Goal: Task Accomplishment & Management: Use online tool/utility

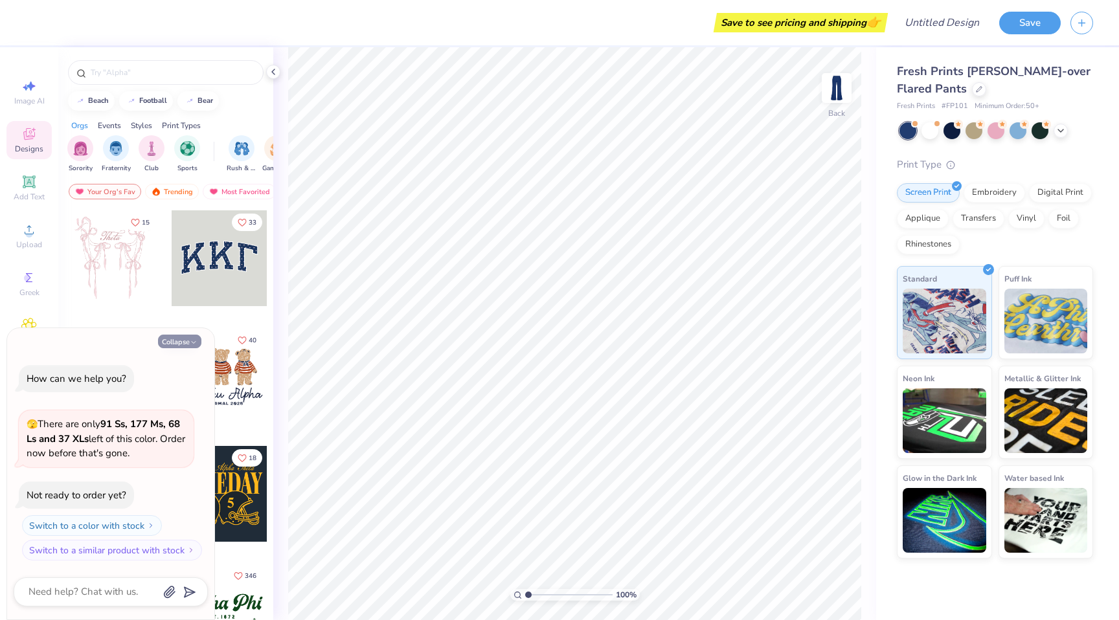
click at [168, 341] on button "Collapse" at bounding box center [179, 342] width 43 height 14
type textarea "x"
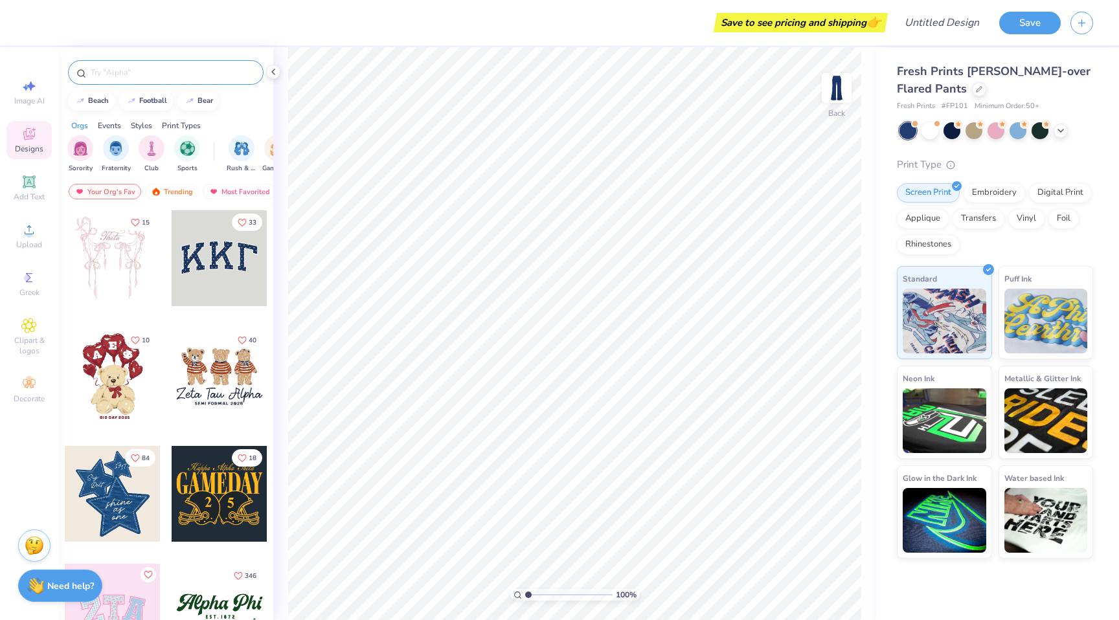
click at [131, 73] on input "text" at bounding box center [172, 72] width 166 height 13
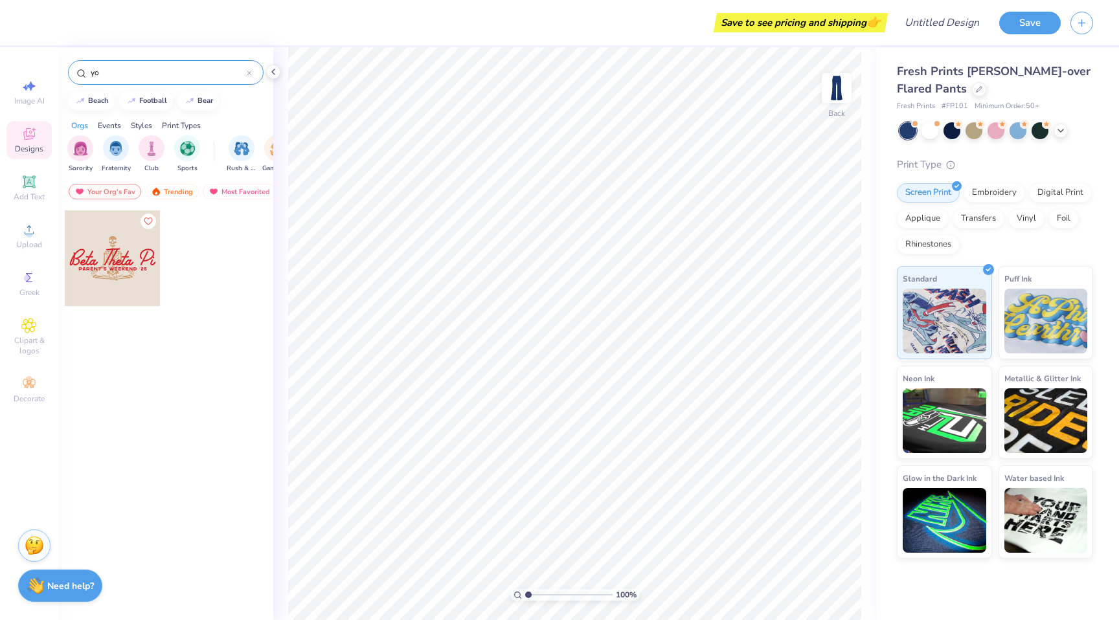
type input "y"
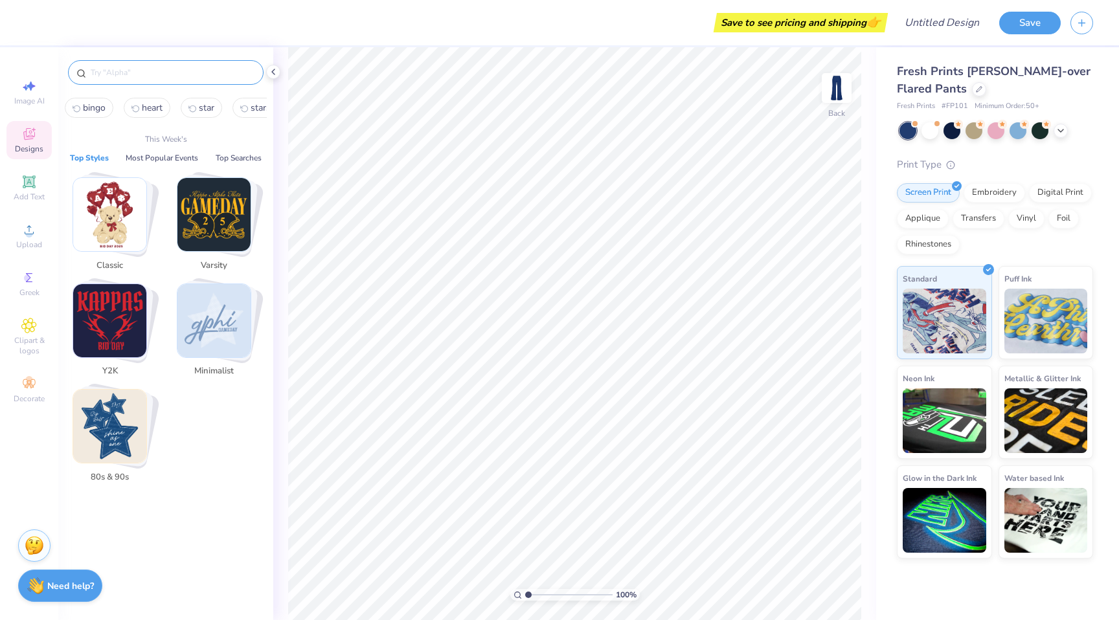
click at [205, 339] on img "Stack Card Button Minimalist" at bounding box center [213, 320] width 73 height 73
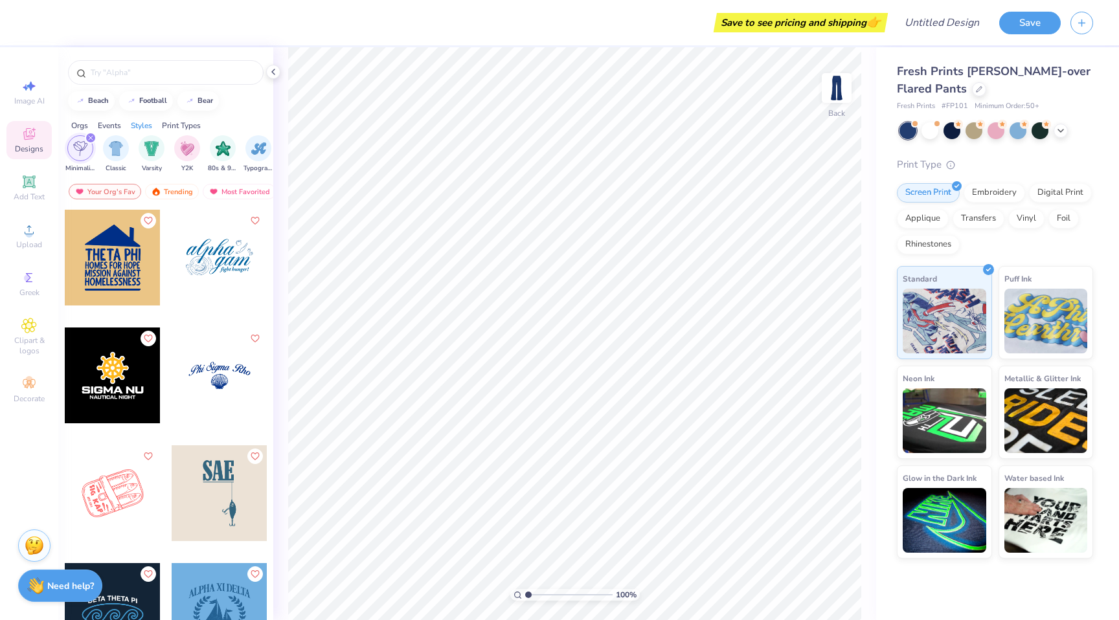
scroll to position [4952, 0]
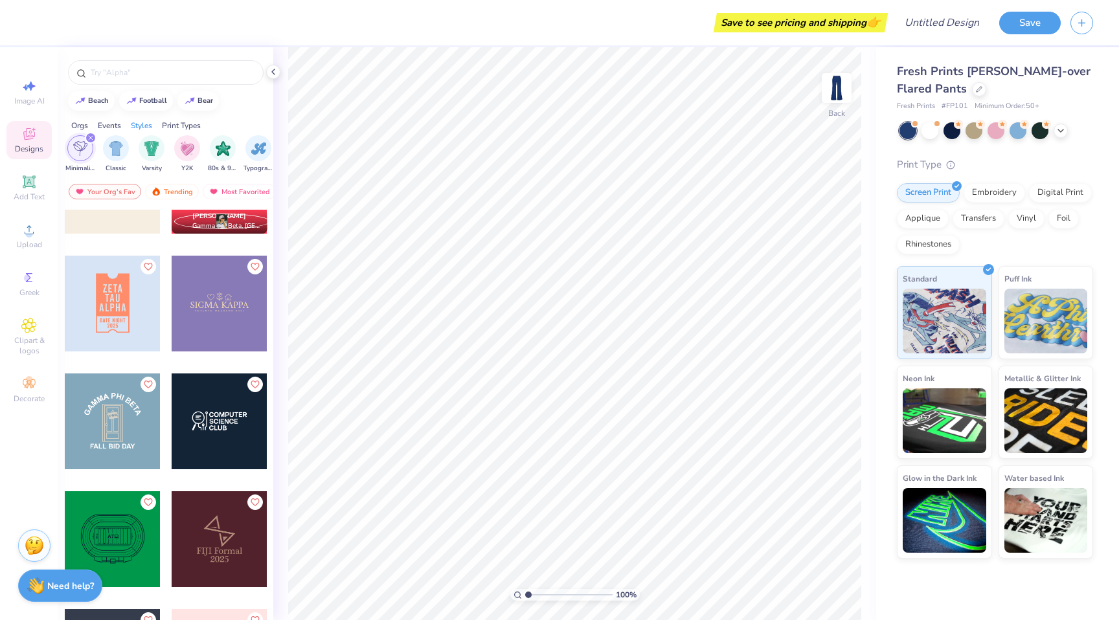
click at [93, 139] on div "filter for Minimalist" at bounding box center [91, 138] width 12 height 12
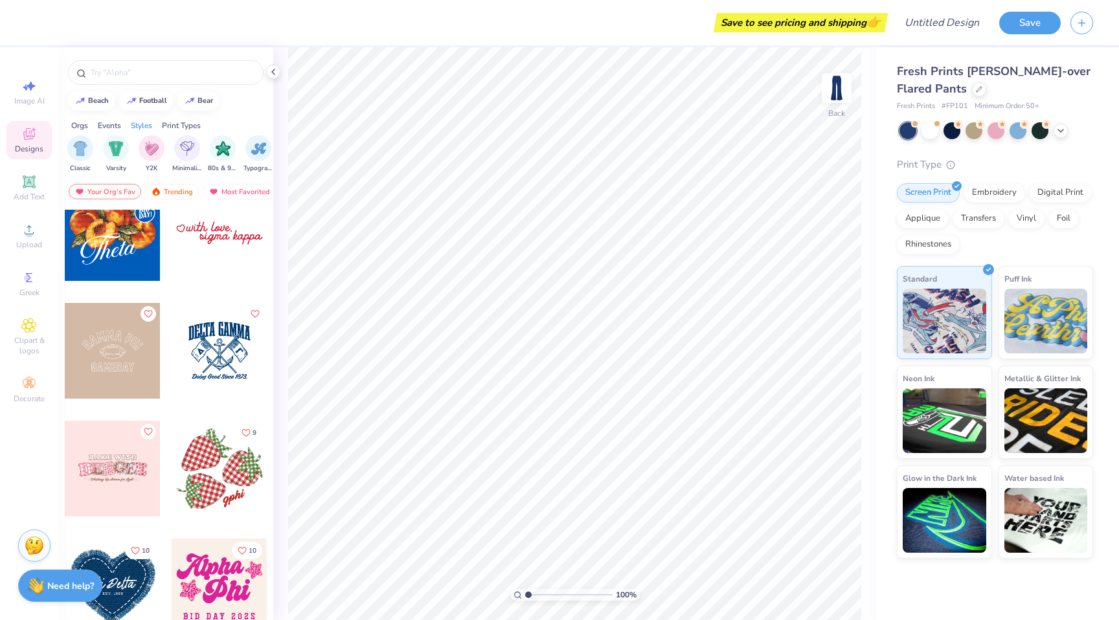
scroll to position [1679, 0]
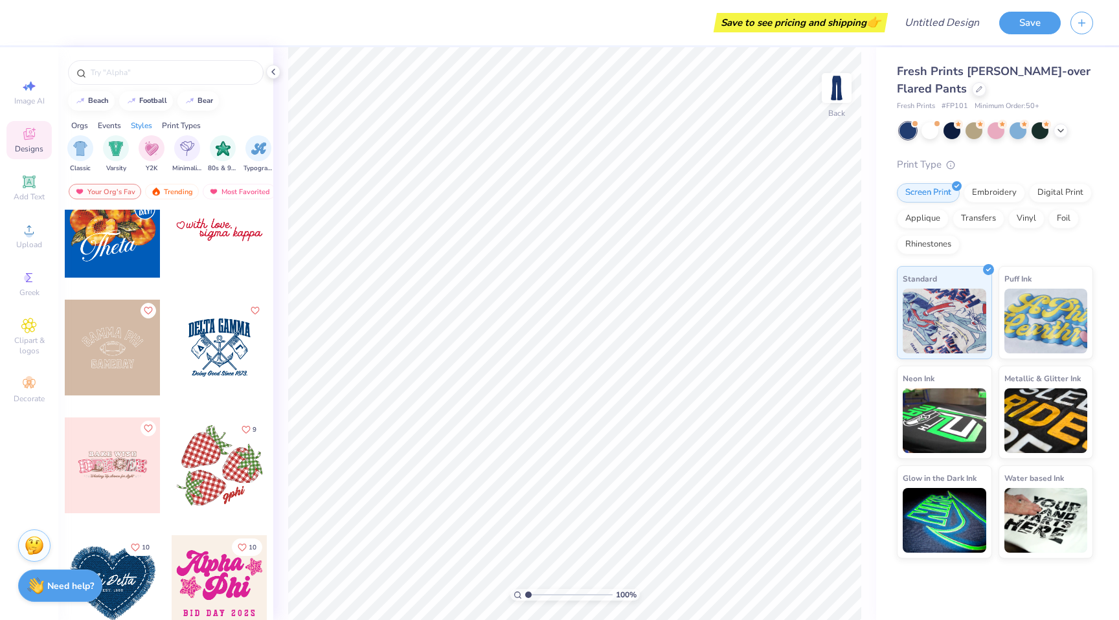
click at [216, 240] on div at bounding box center [220, 230] width 96 height 96
type input "0.50"
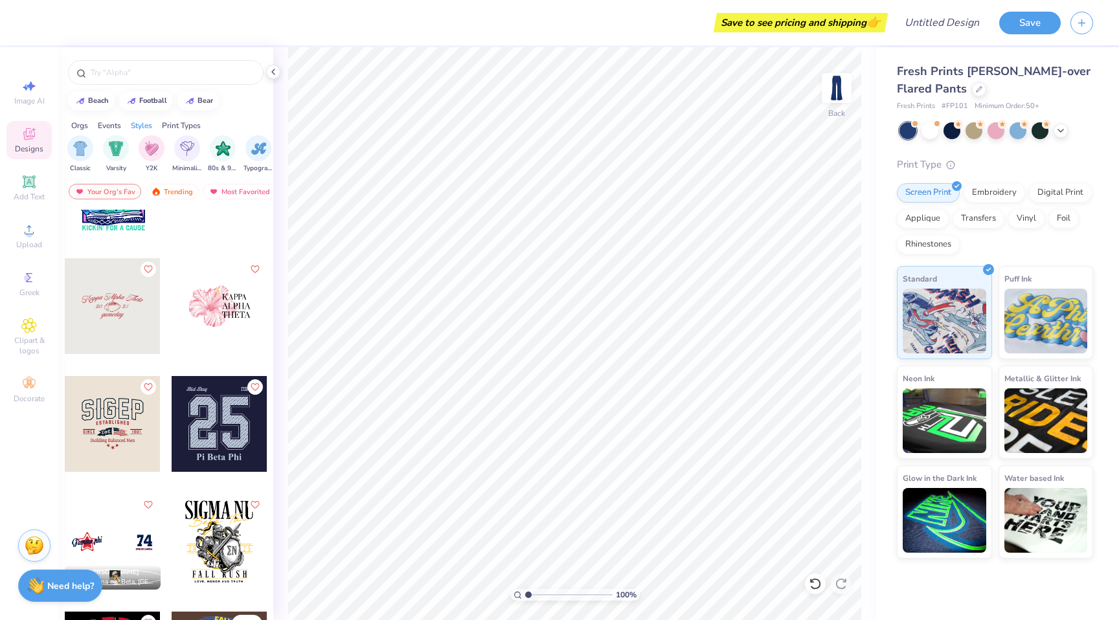
scroll to position [3127, 0]
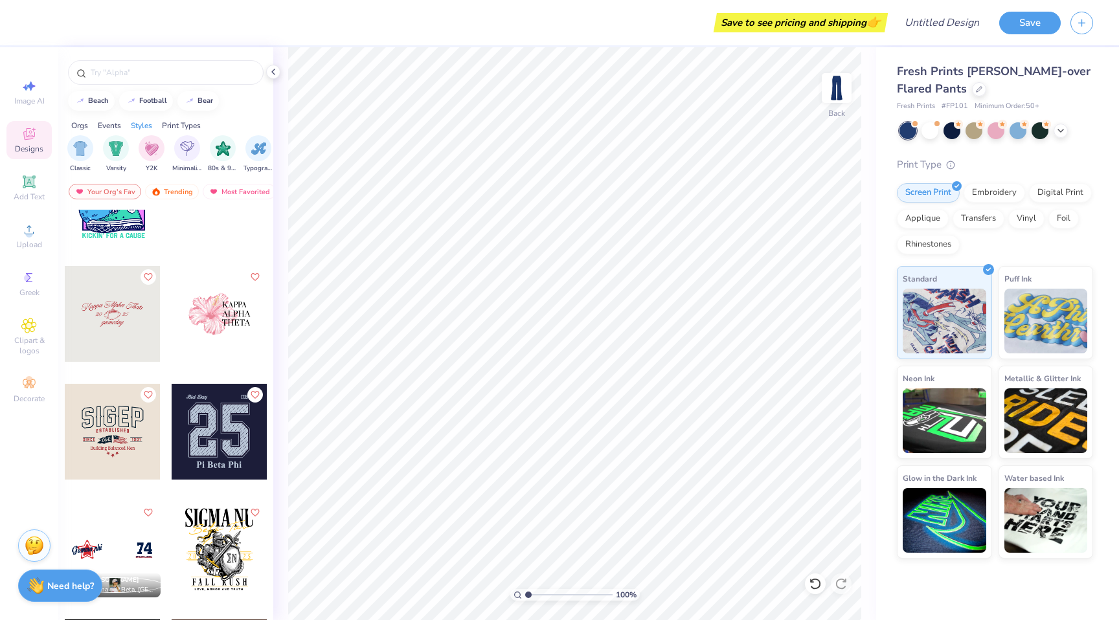
click at [229, 309] on div at bounding box center [220, 314] width 96 height 96
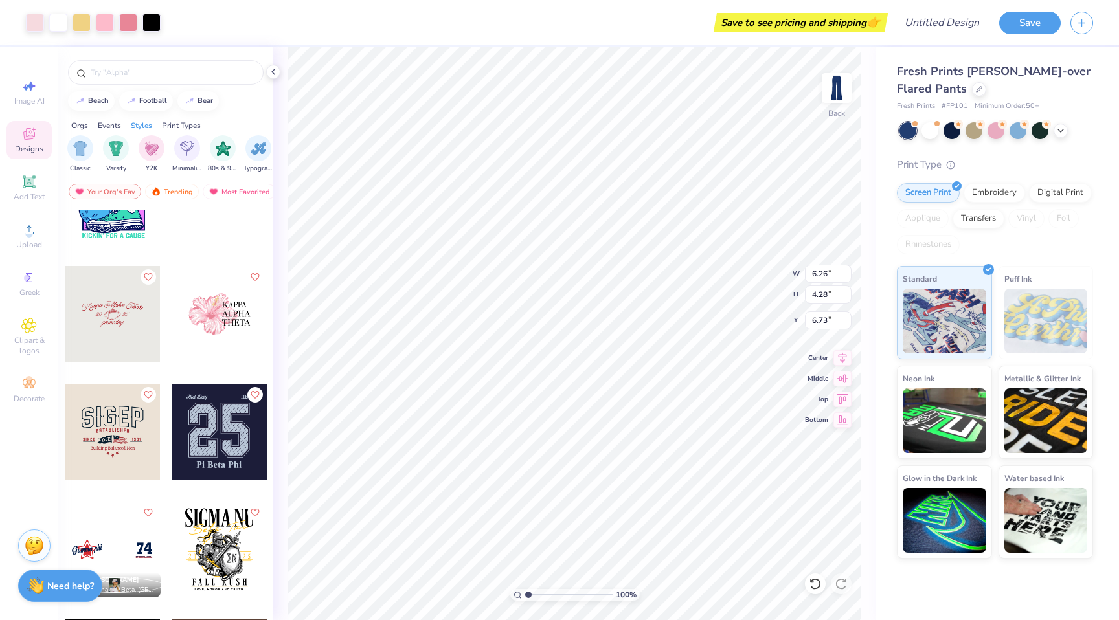
type input "6.73"
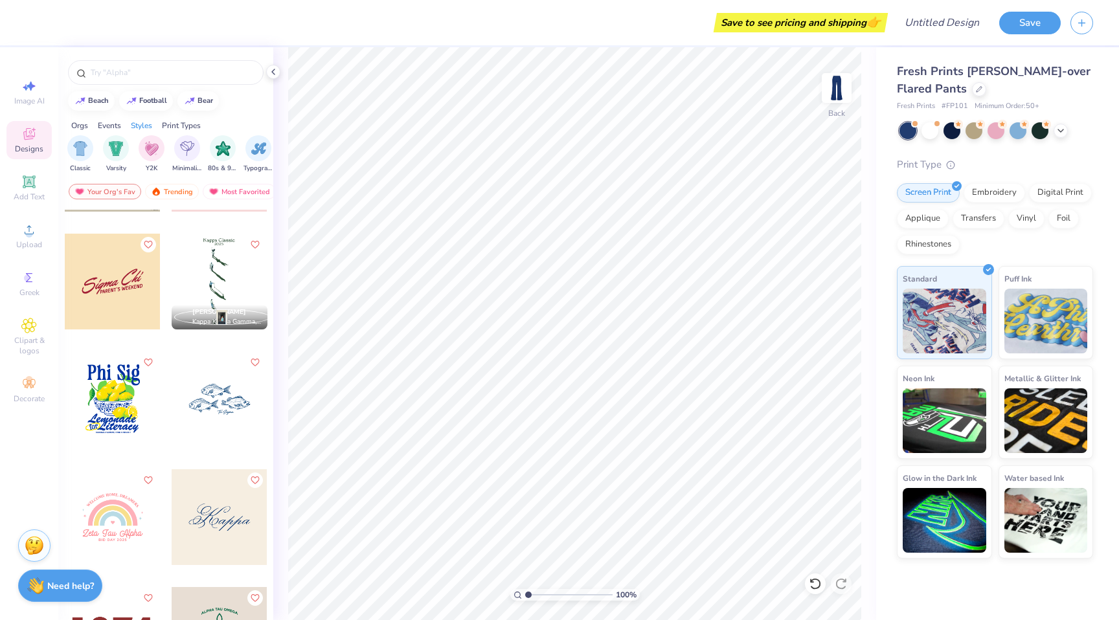
scroll to position [5173, 0]
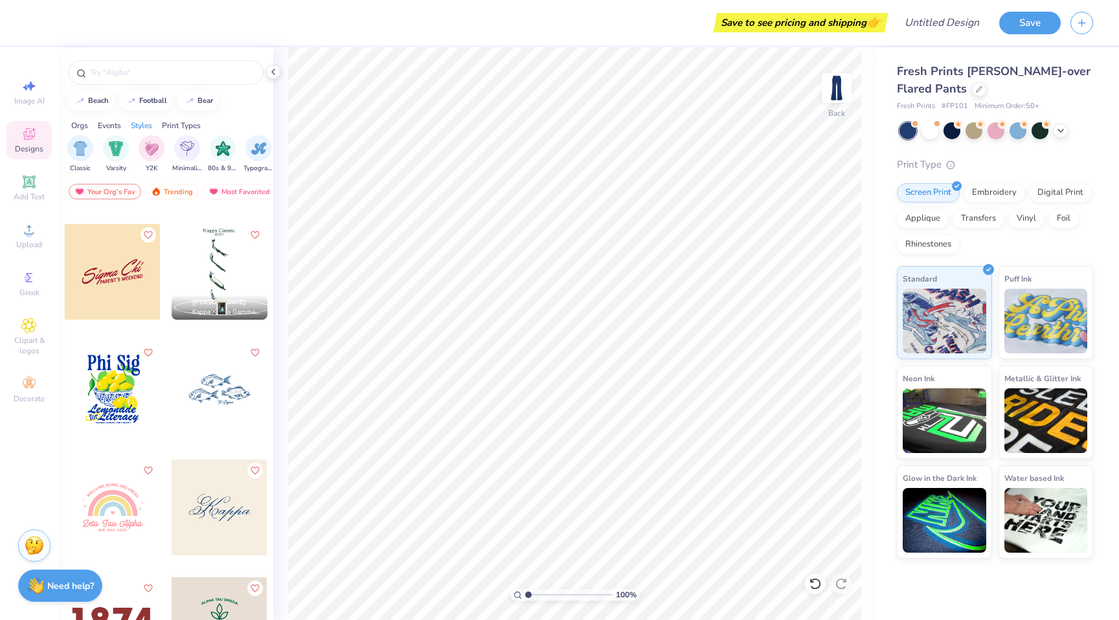
click at [225, 534] on div at bounding box center [220, 508] width 96 height 96
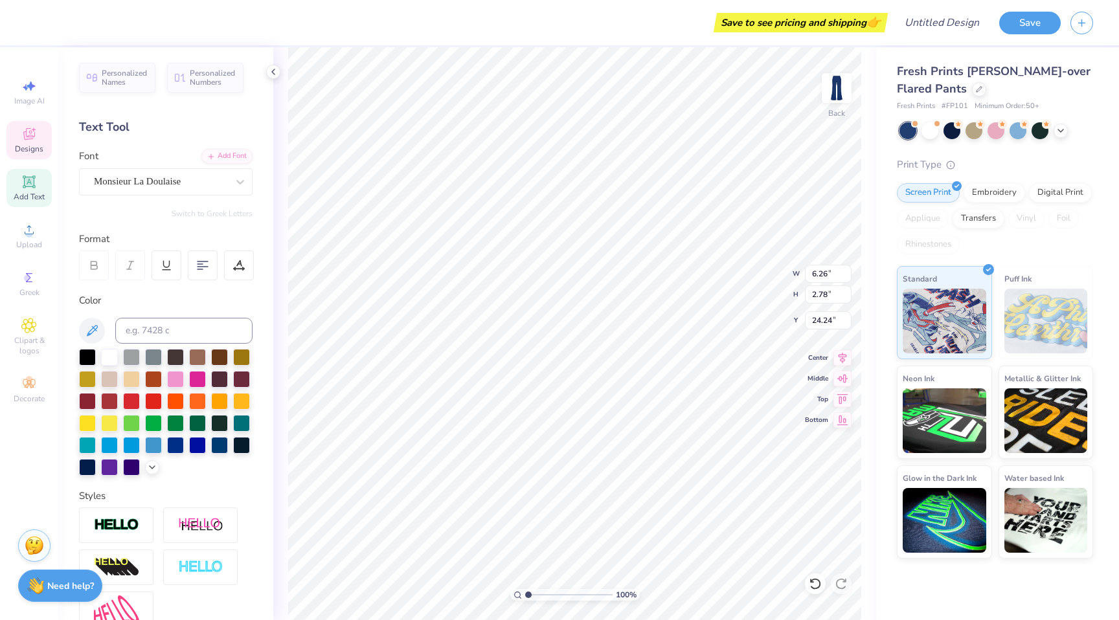
type input "24.24"
type input "2.76"
type input "6.26"
type input "22.51"
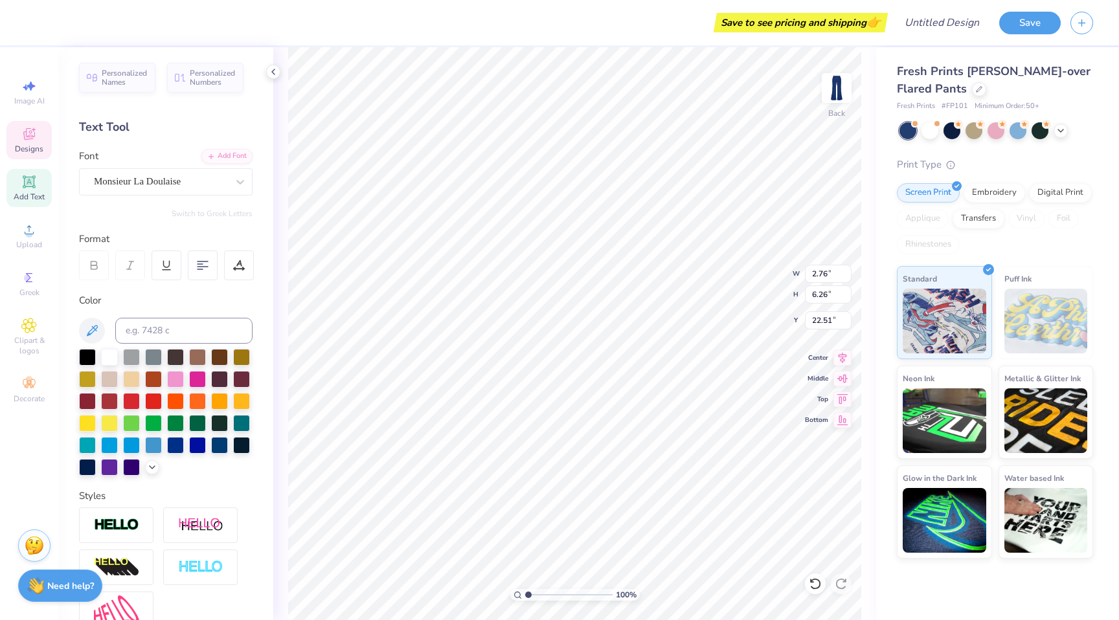
type textarea "Alpha Omicron Pi"
click at [104, 350] on div at bounding box center [109, 356] width 17 height 17
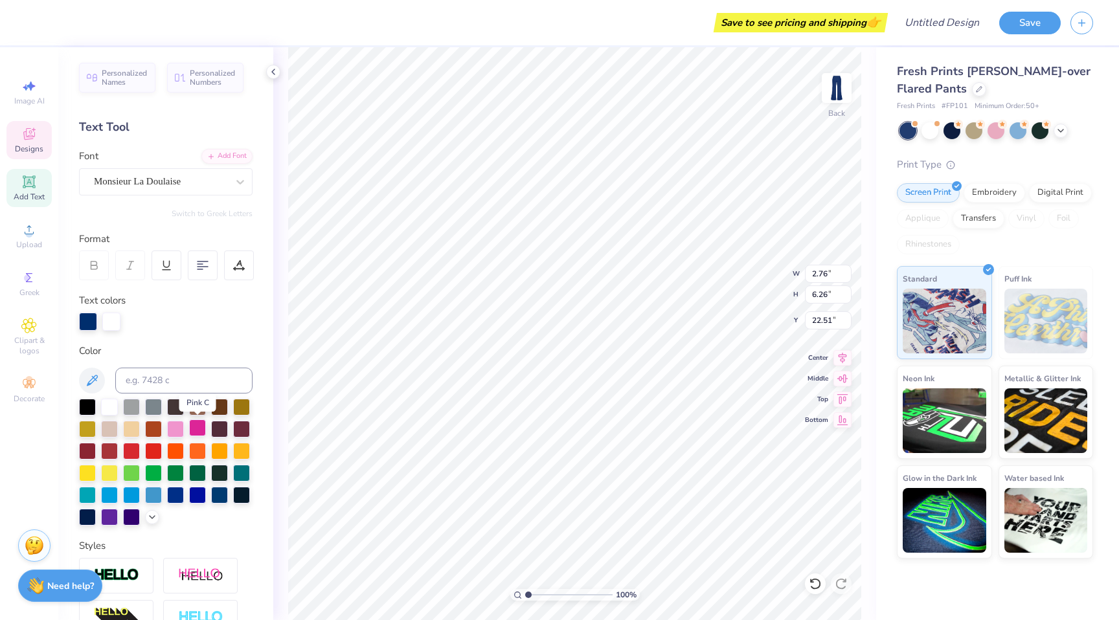
click at [191, 433] on div at bounding box center [197, 428] width 17 height 17
click at [114, 404] on div at bounding box center [109, 406] width 17 height 17
type input "0.50"
click at [179, 194] on div "Monsieur La Doulaise" at bounding box center [166, 181] width 174 height 27
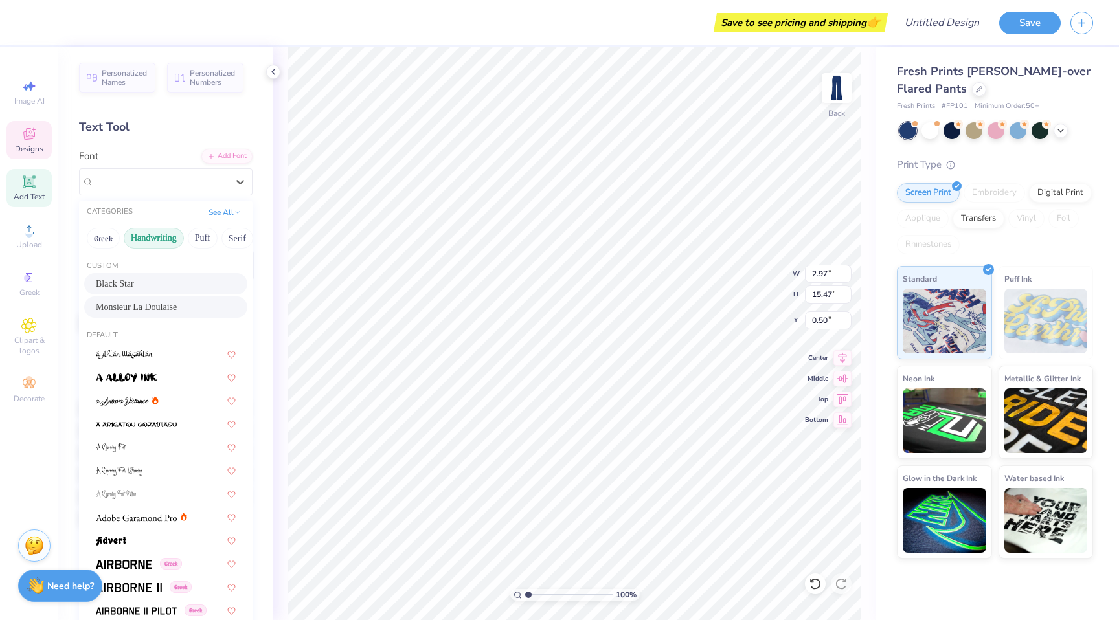
click at [163, 246] on button "Handwriting" at bounding box center [154, 238] width 60 height 21
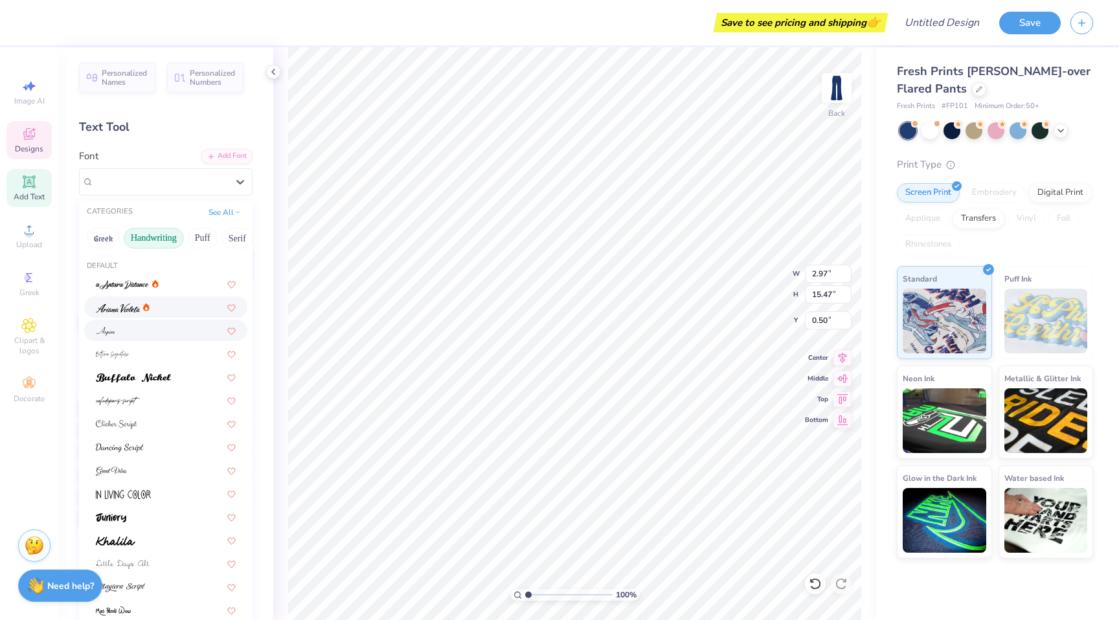
click at [146, 313] on div at bounding box center [123, 308] width 54 height 14
click at [181, 174] on div "[PERSON_NAME]" at bounding box center [161, 182] width 136 height 20
click at [152, 354] on div at bounding box center [166, 354] width 140 height 14
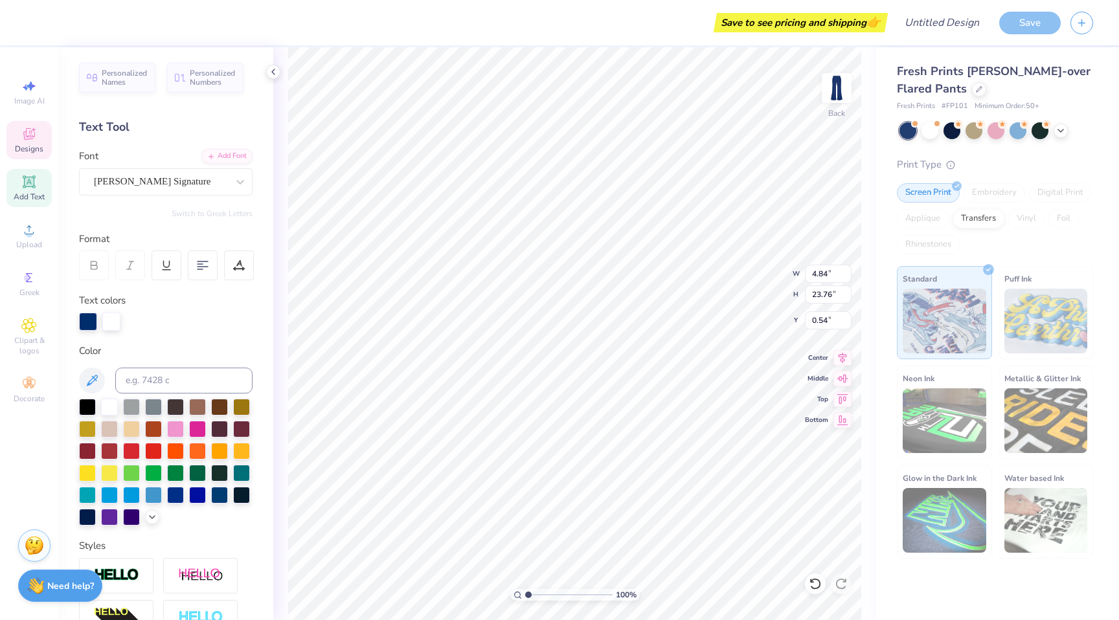
type textarea "Alpha Omicron Pii"
type input "0.50"
click at [186, 178] on div "[PERSON_NAME] Signature" at bounding box center [161, 182] width 136 height 20
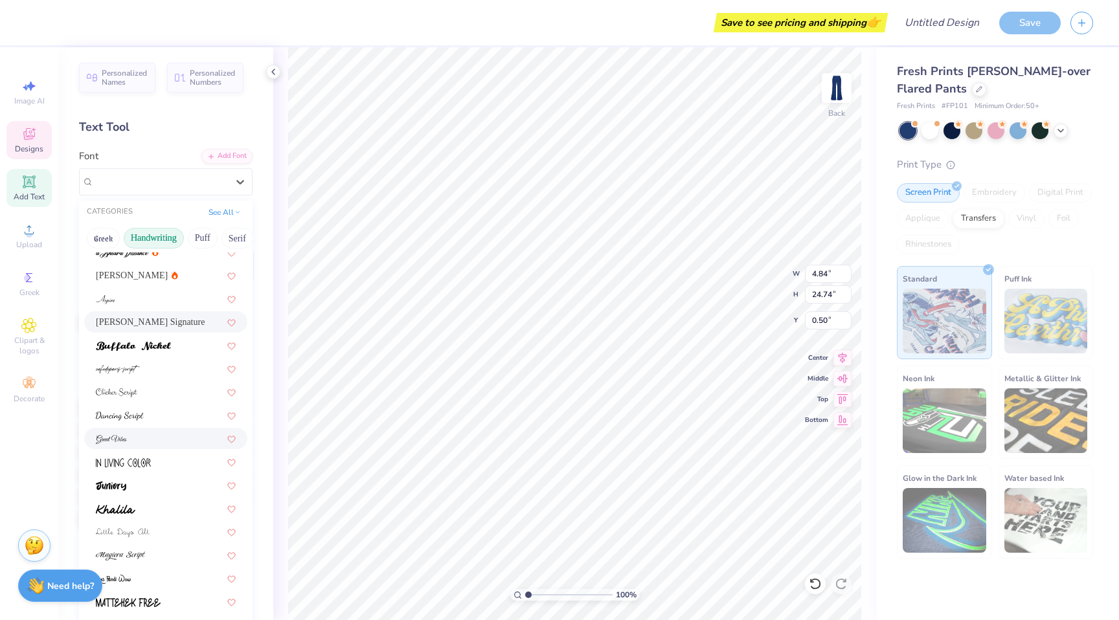
scroll to position [33, 0]
click at [145, 418] on div at bounding box center [166, 414] width 140 height 14
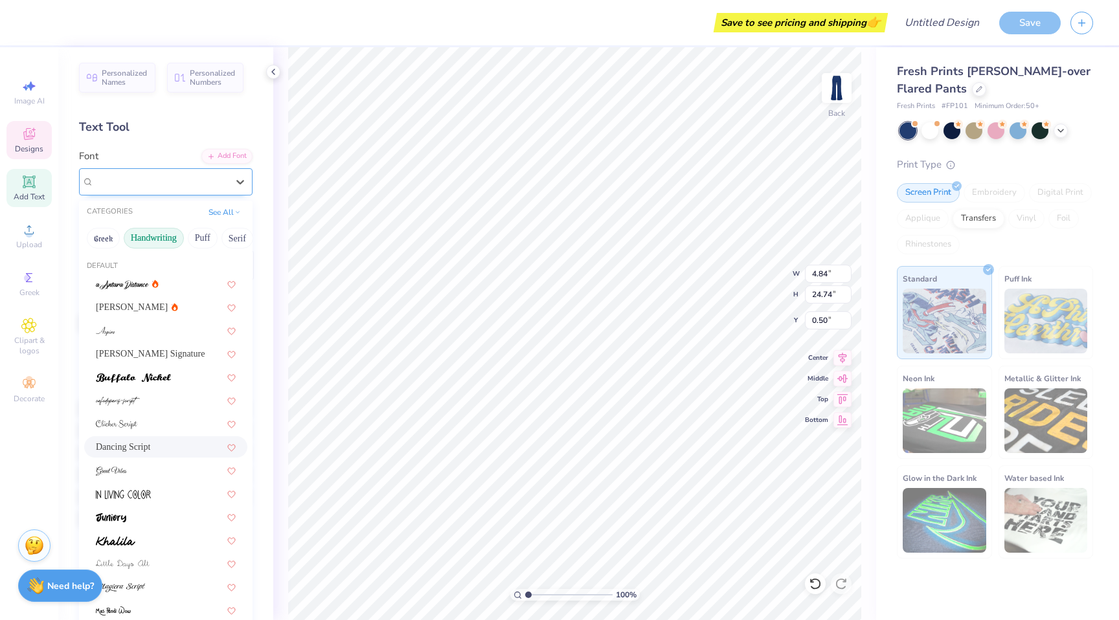
click at [185, 185] on div "Dancing Script" at bounding box center [161, 182] width 136 height 20
click at [155, 466] on div at bounding box center [166, 471] width 140 height 14
click at [212, 190] on div "Great Vibes" at bounding box center [161, 182] width 136 height 20
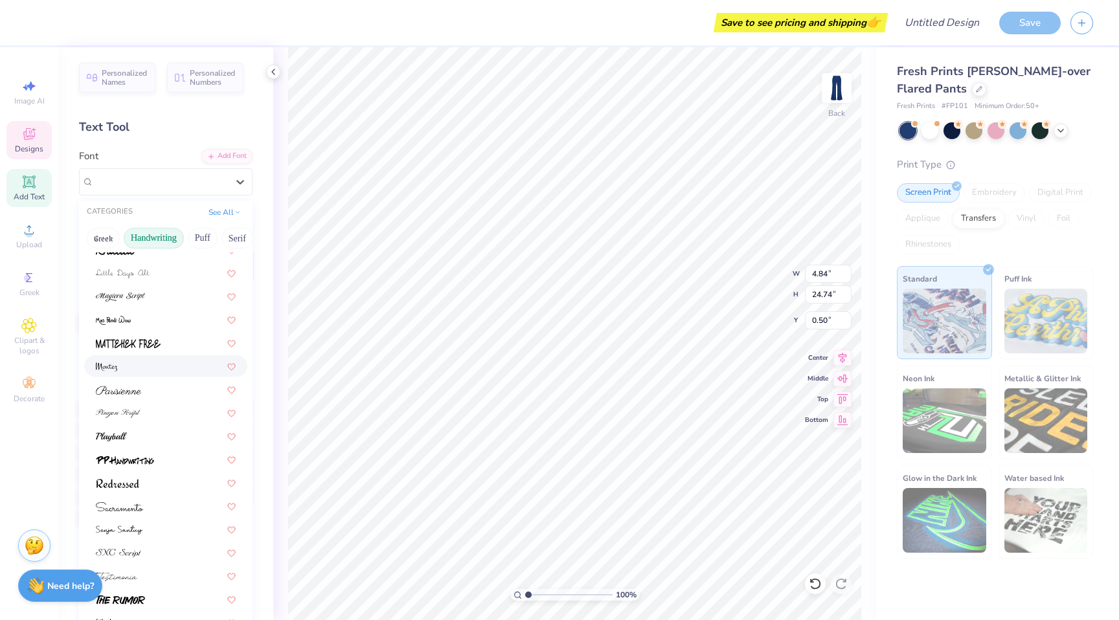
scroll to position [294, 0]
click at [165, 403] on div at bounding box center [166, 410] width 140 height 14
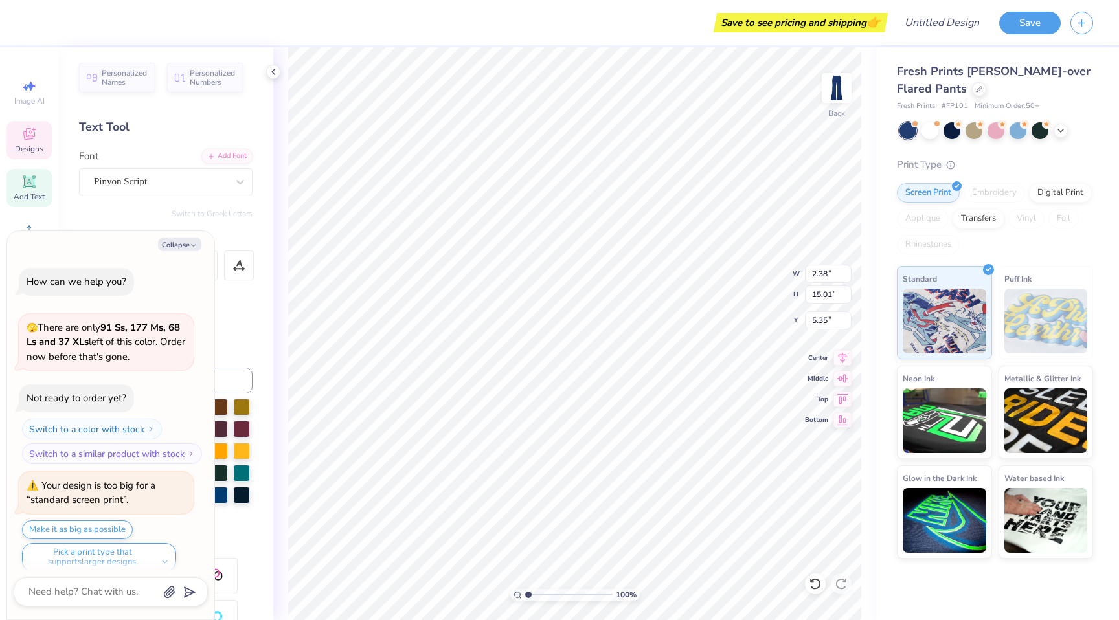
scroll to position [10, 0]
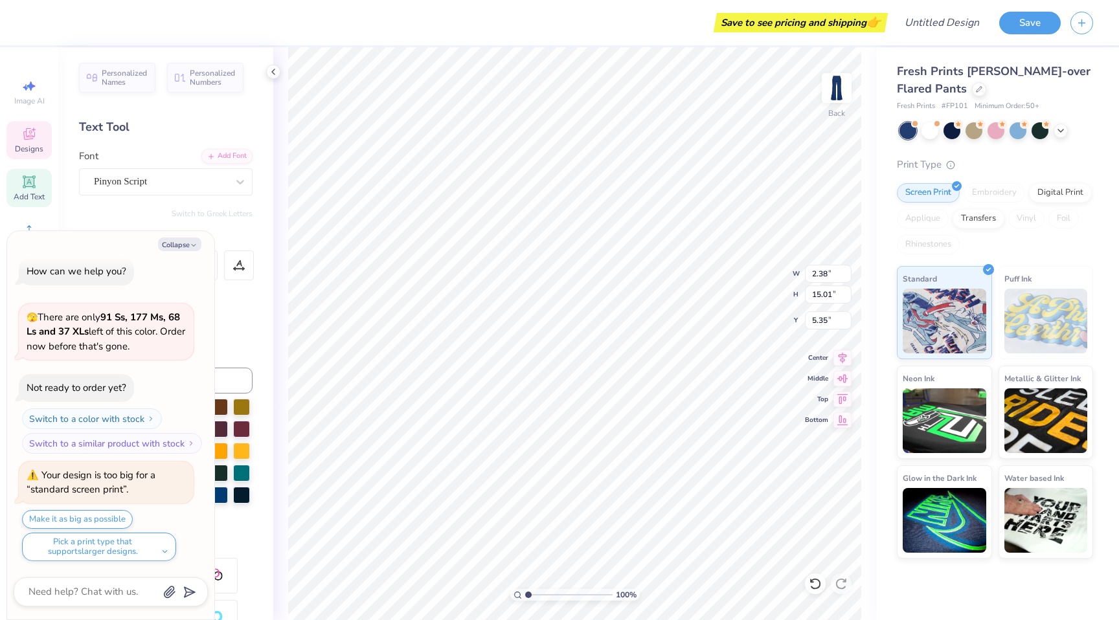
type textarea "x"
type input "0.50"
click at [996, 124] on div at bounding box center [996, 129] width 17 height 17
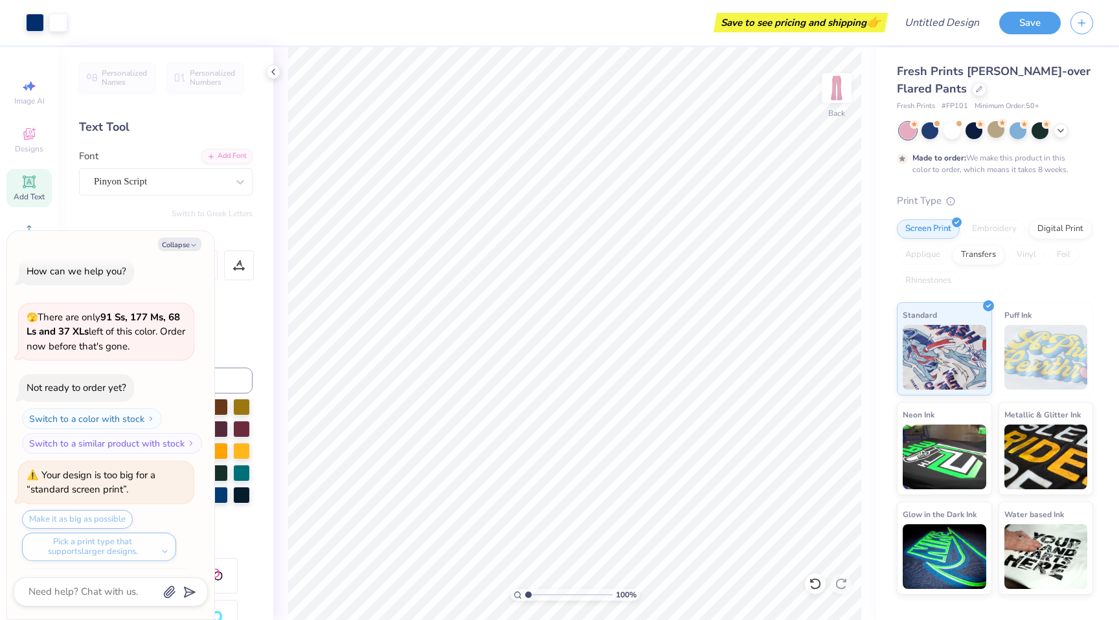
scroll to position [118, 0]
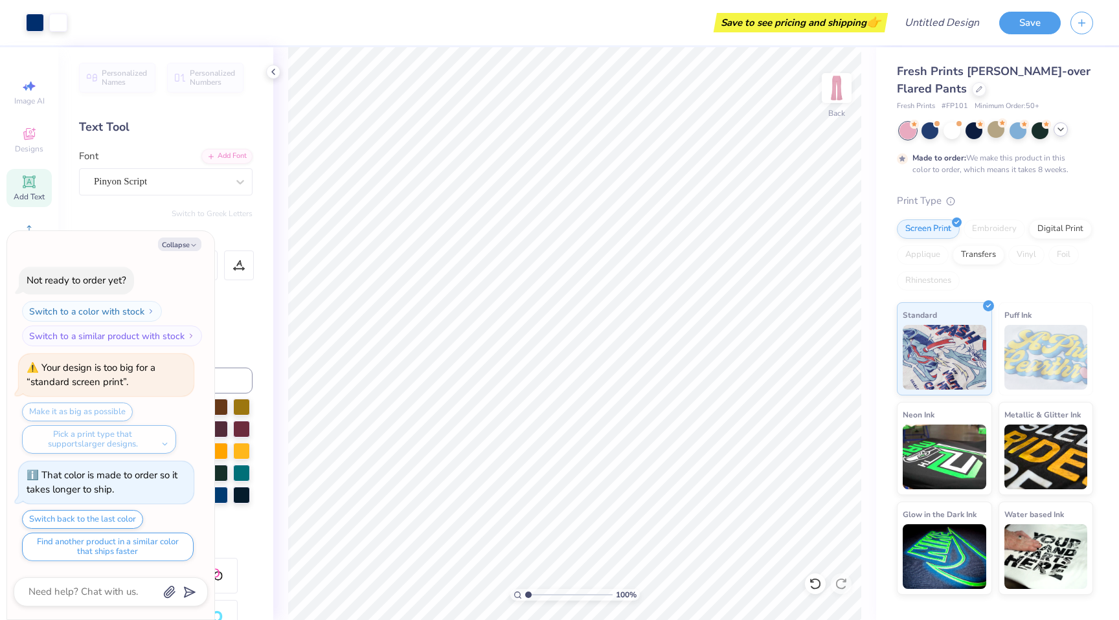
click at [1061, 131] on icon at bounding box center [1061, 129] width 10 height 10
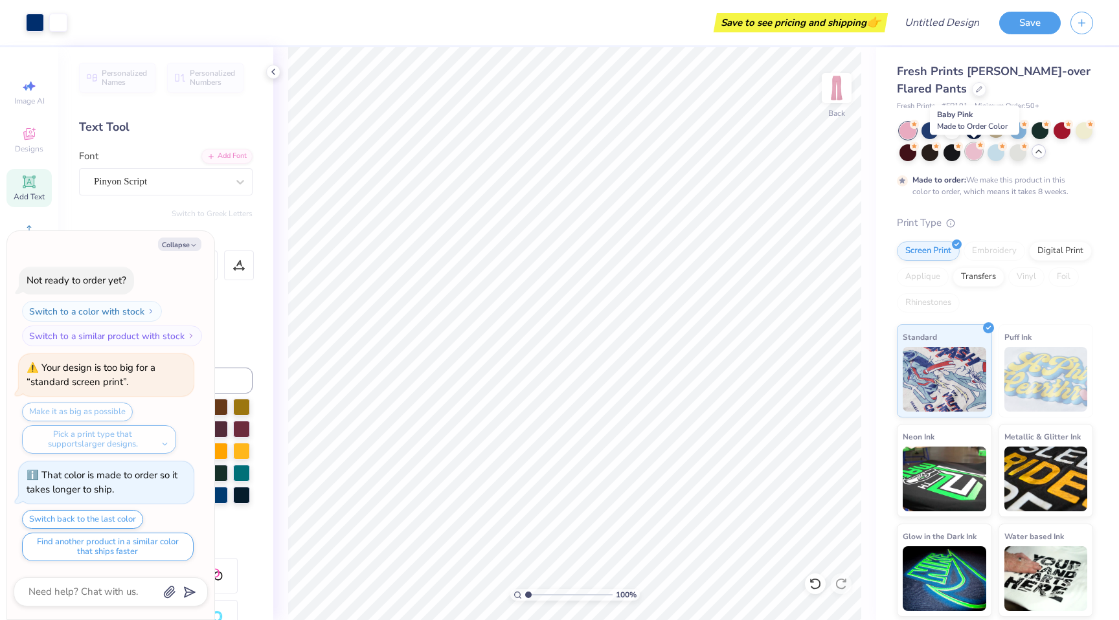
click at [974, 152] on div at bounding box center [974, 151] width 17 height 17
click at [997, 150] on div at bounding box center [996, 151] width 17 height 17
click at [919, 129] on circle at bounding box center [914, 124] width 9 height 9
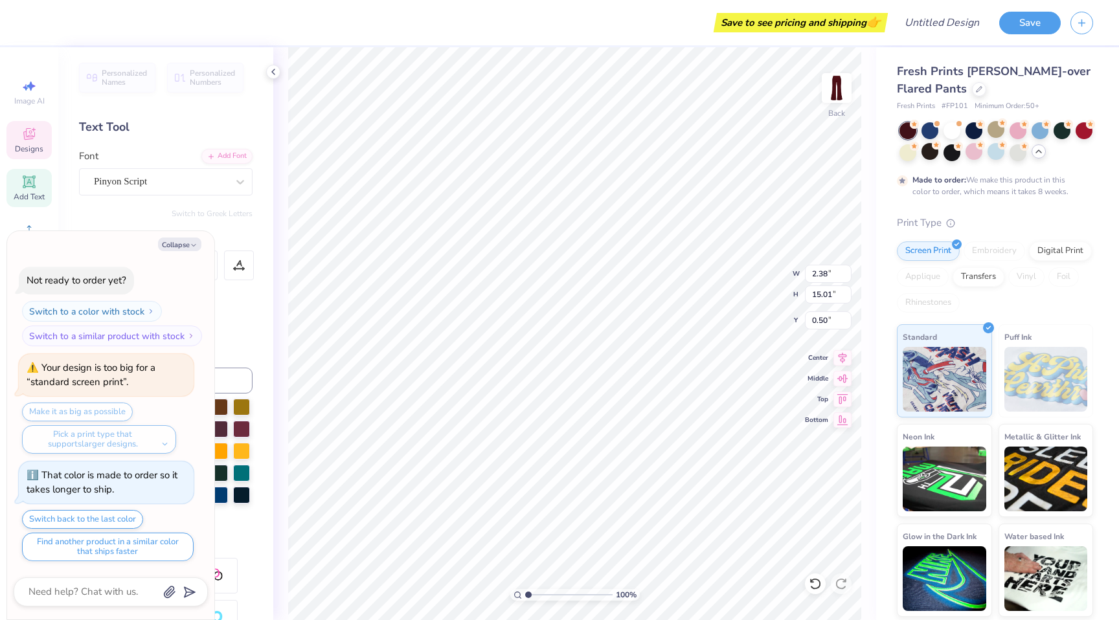
scroll to position [0, 4]
click at [177, 251] on button "Collapse" at bounding box center [179, 245] width 43 height 14
type textarea "x"
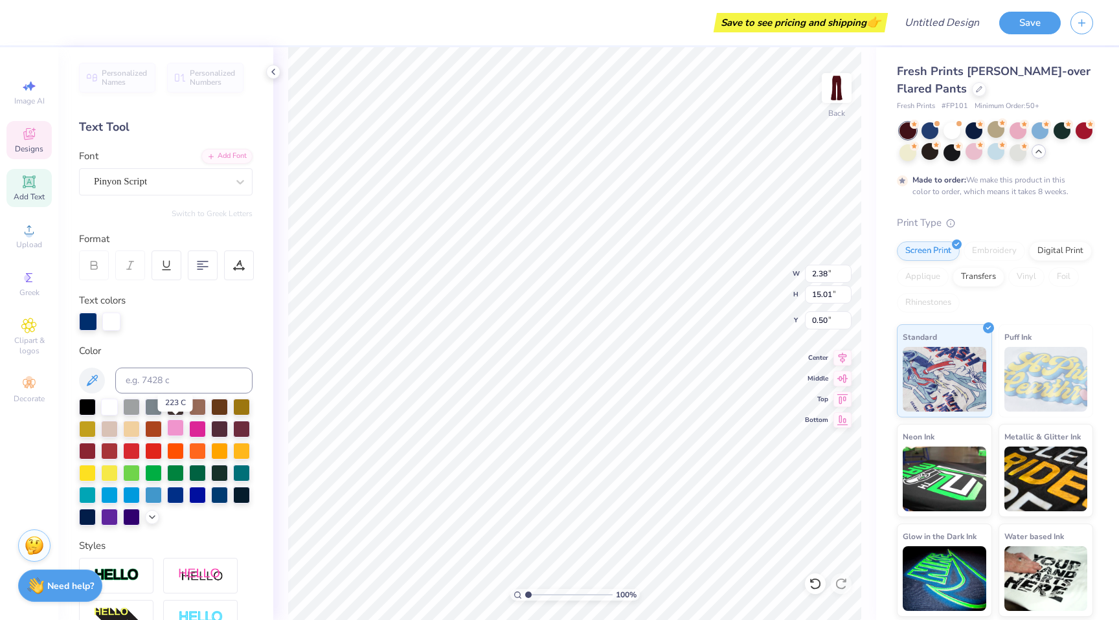
click at [176, 432] on div at bounding box center [175, 428] width 17 height 17
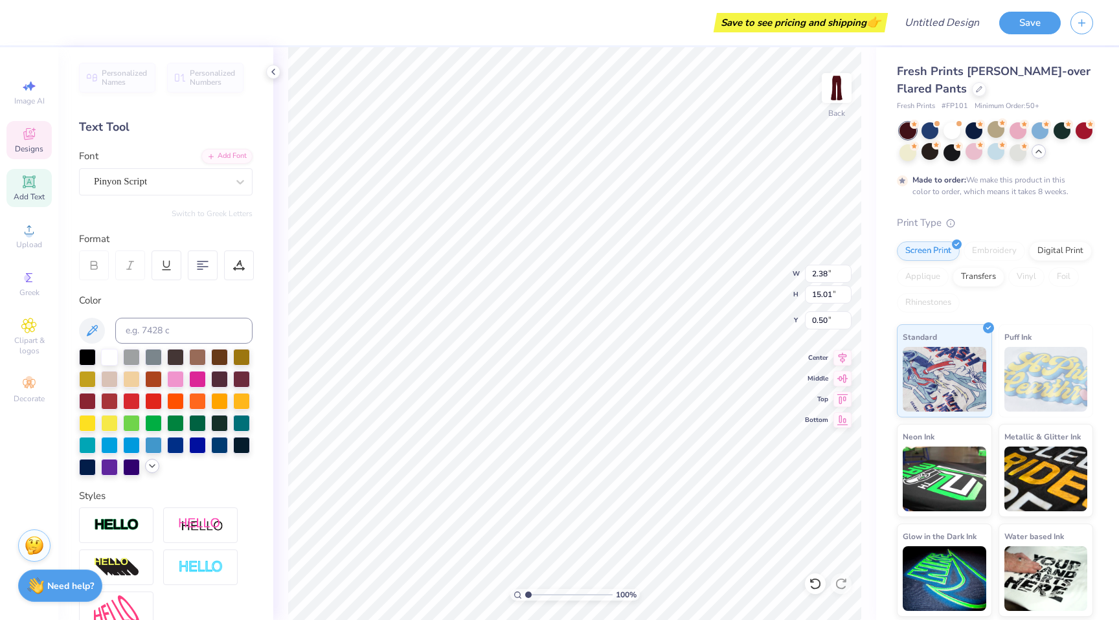
click at [155, 471] on div at bounding box center [152, 466] width 14 height 14
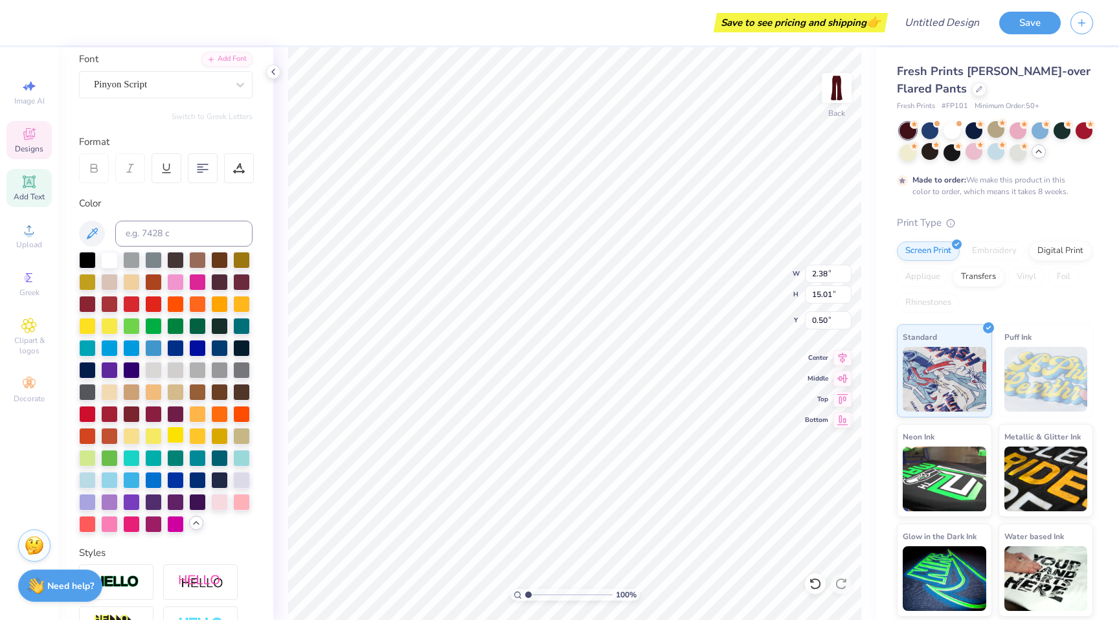
scroll to position [106, 0]
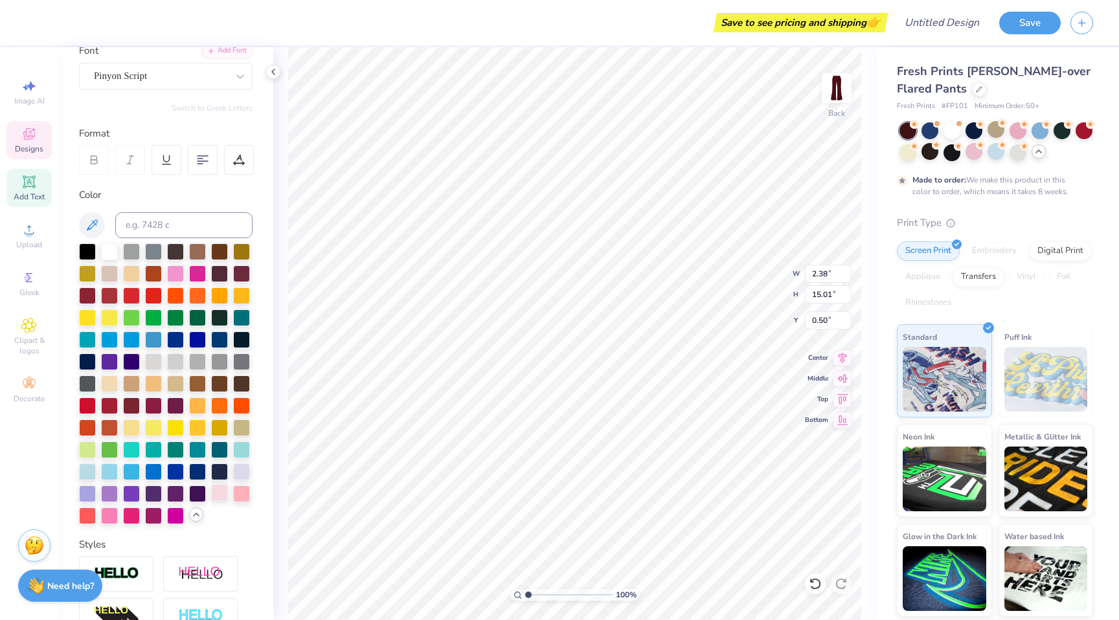
click at [220, 494] on div at bounding box center [219, 492] width 17 height 17
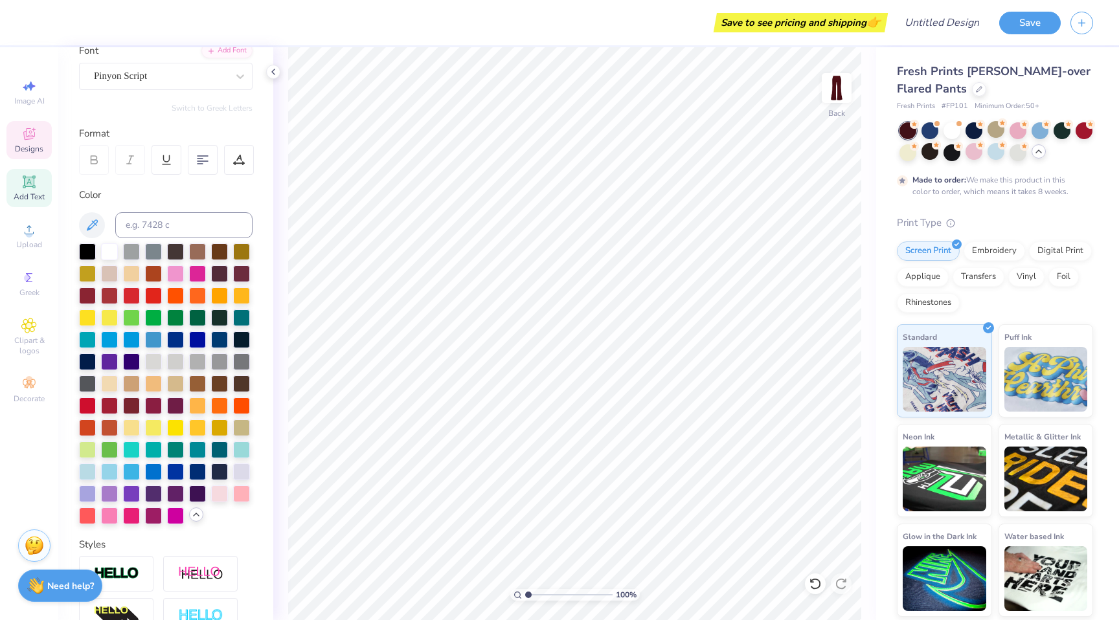
click at [40, 138] on div "Designs" at bounding box center [28, 140] width 45 height 38
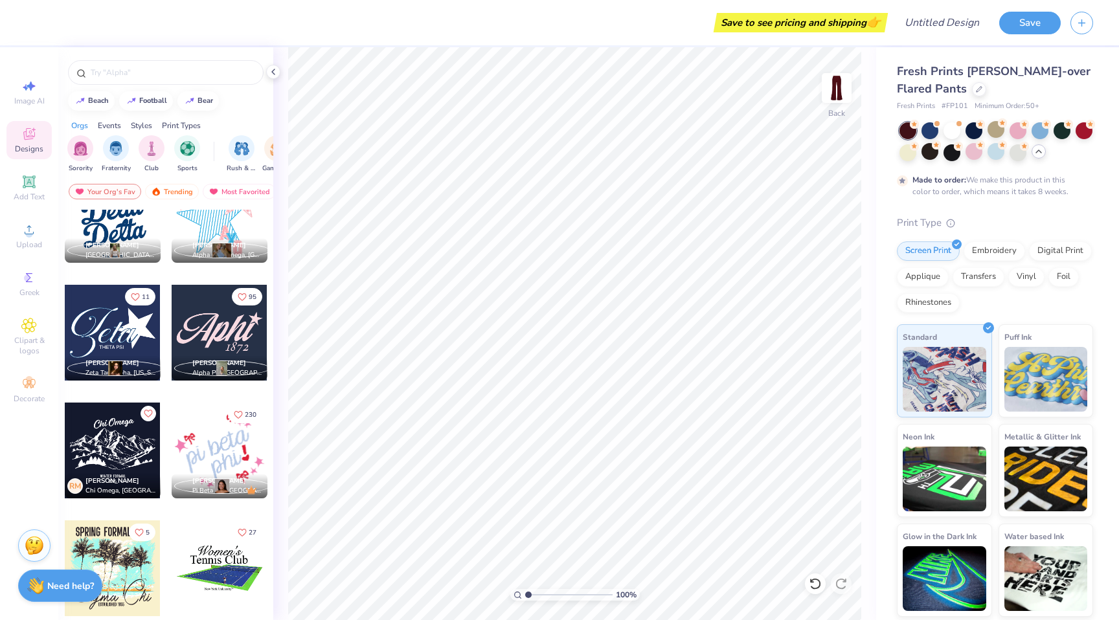
scroll to position [4642, 0]
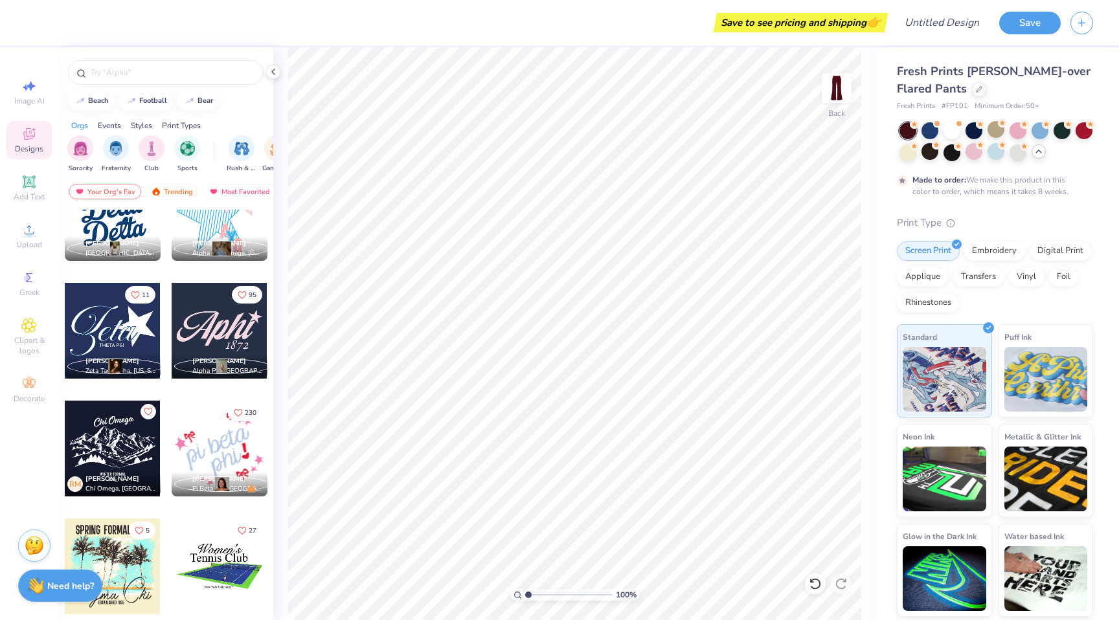
click at [215, 343] on div at bounding box center [220, 331] width 96 height 96
type input "1.76"
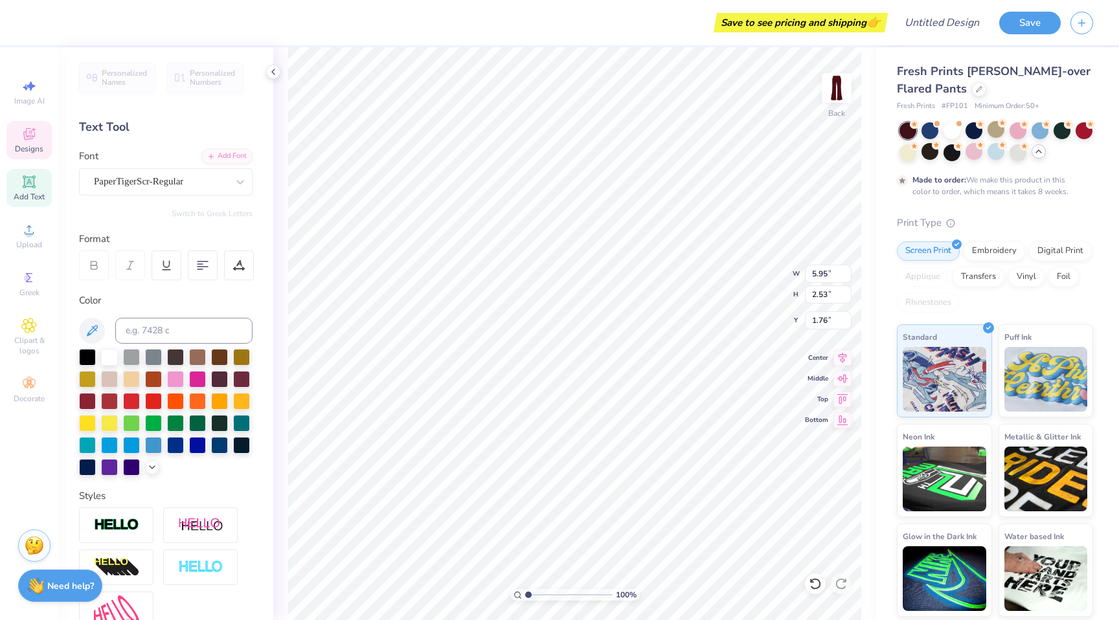
type textarea "A"
click at [32, 146] on span "Designs" at bounding box center [29, 149] width 28 height 10
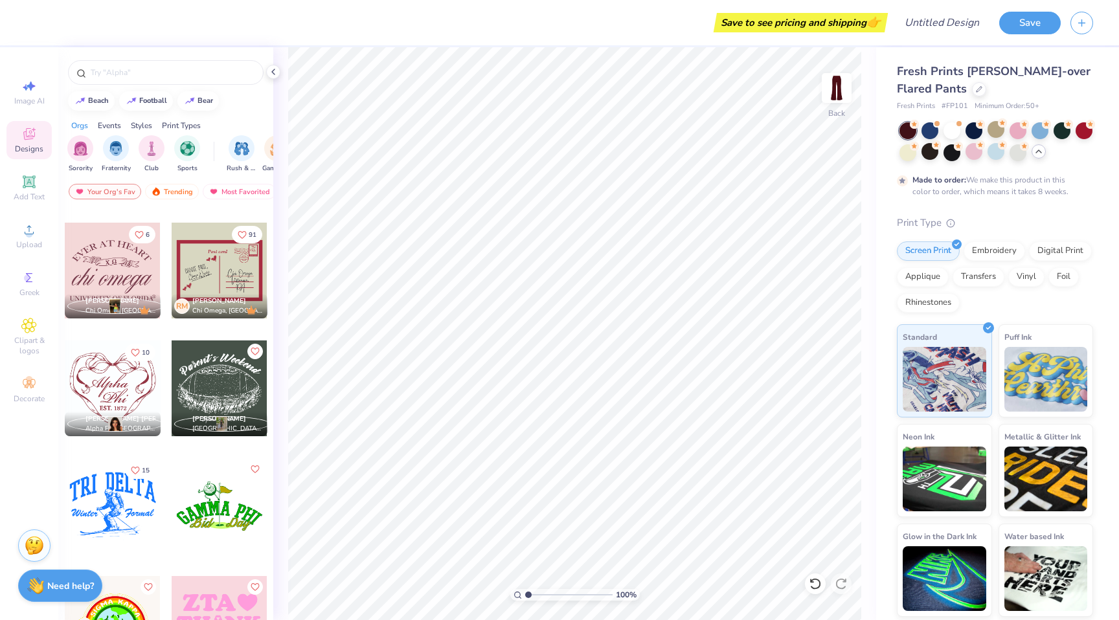
scroll to position [8247, 0]
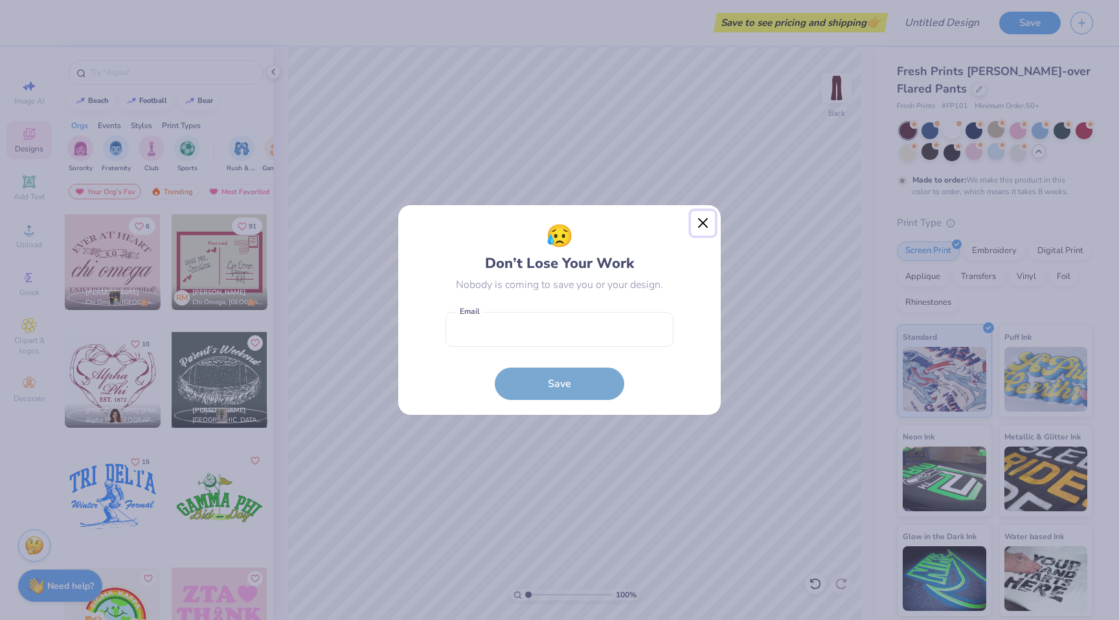
click at [705, 220] on button "Close" at bounding box center [703, 223] width 25 height 25
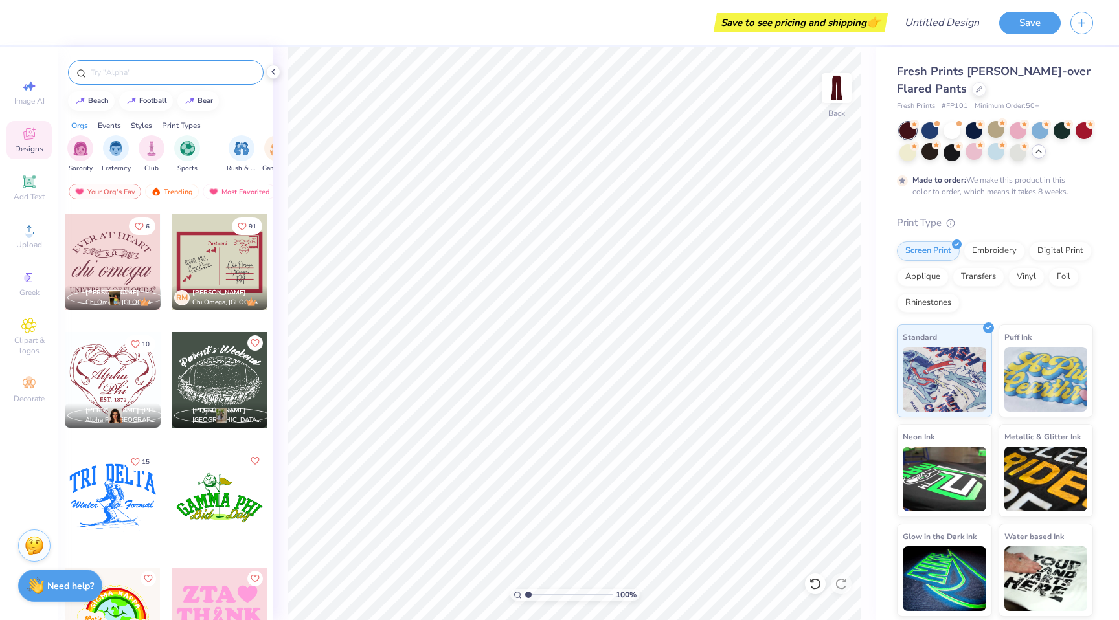
click at [192, 69] on input "text" at bounding box center [172, 72] width 166 height 13
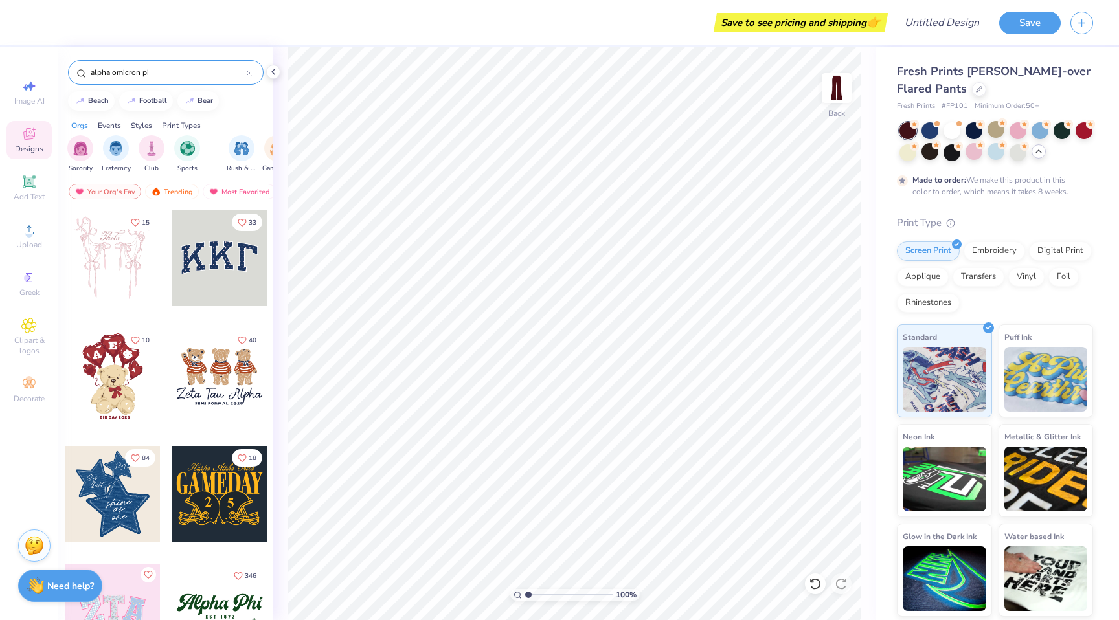
type input "alpha omicron pi"
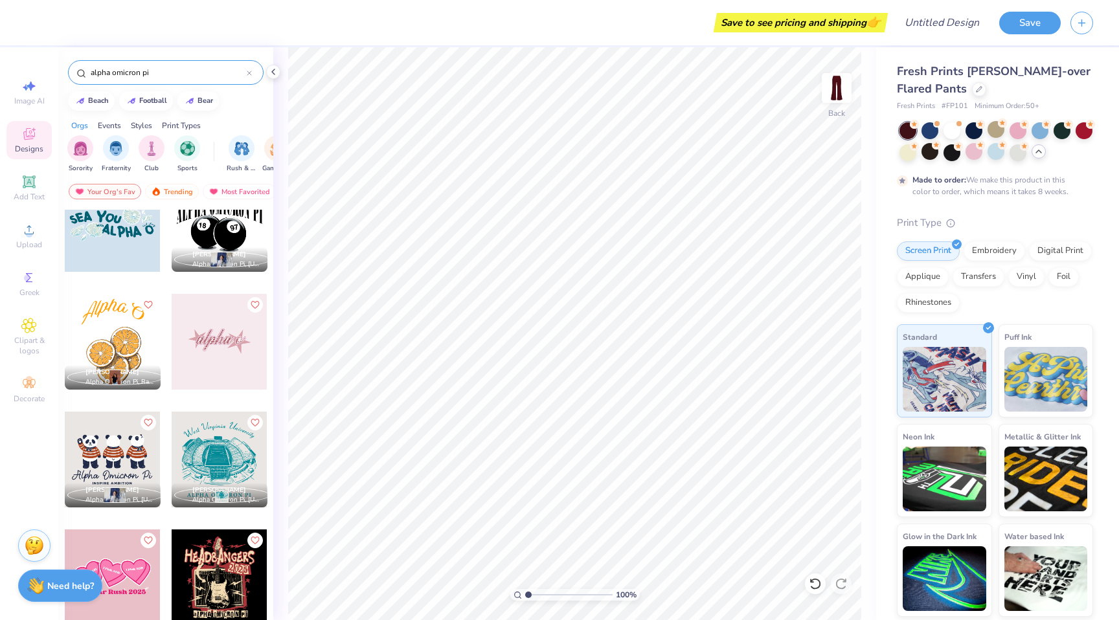
scroll to position [0, 0]
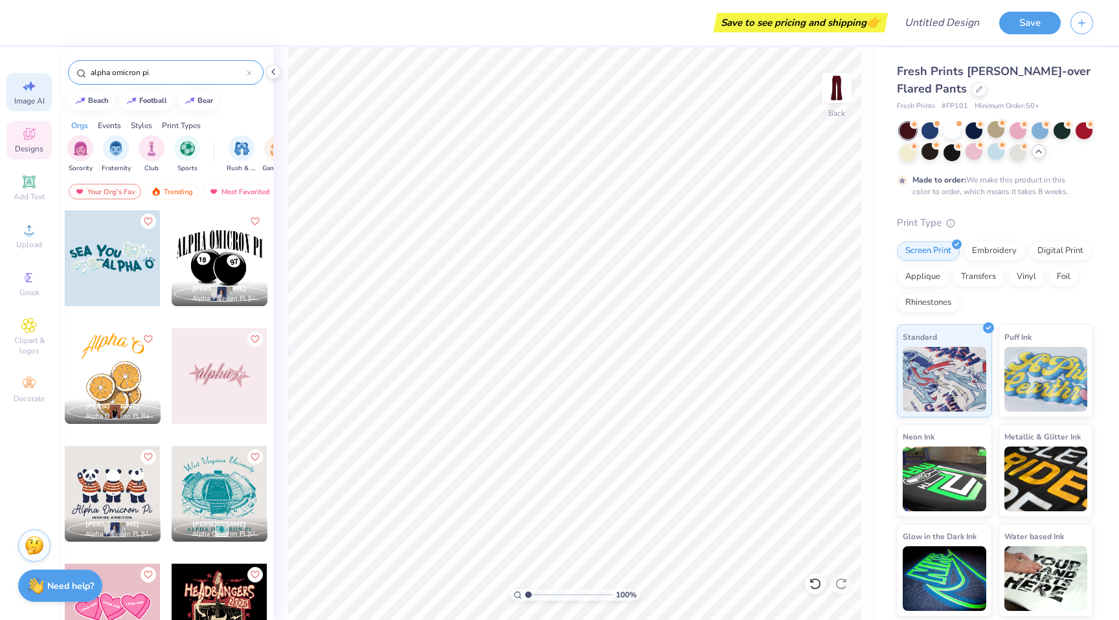
click at [29, 95] on div "Image AI" at bounding box center [28, 92] width 45 height 38
select select "4"
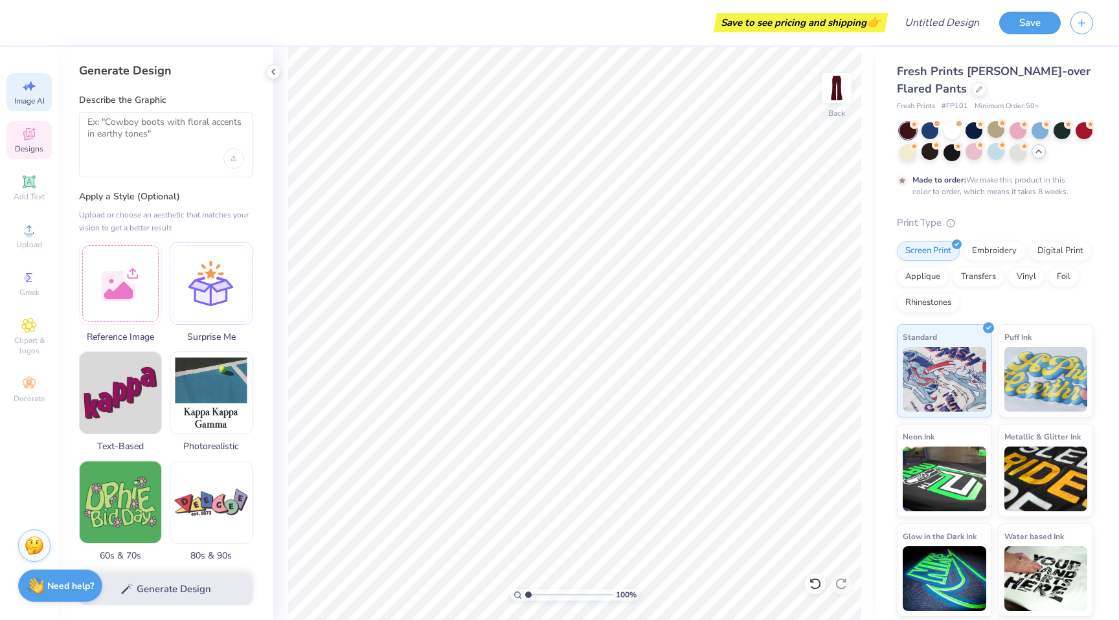
click at [32, 145] on span "Designs" at bounding box center [29, 149] width 28 height 10
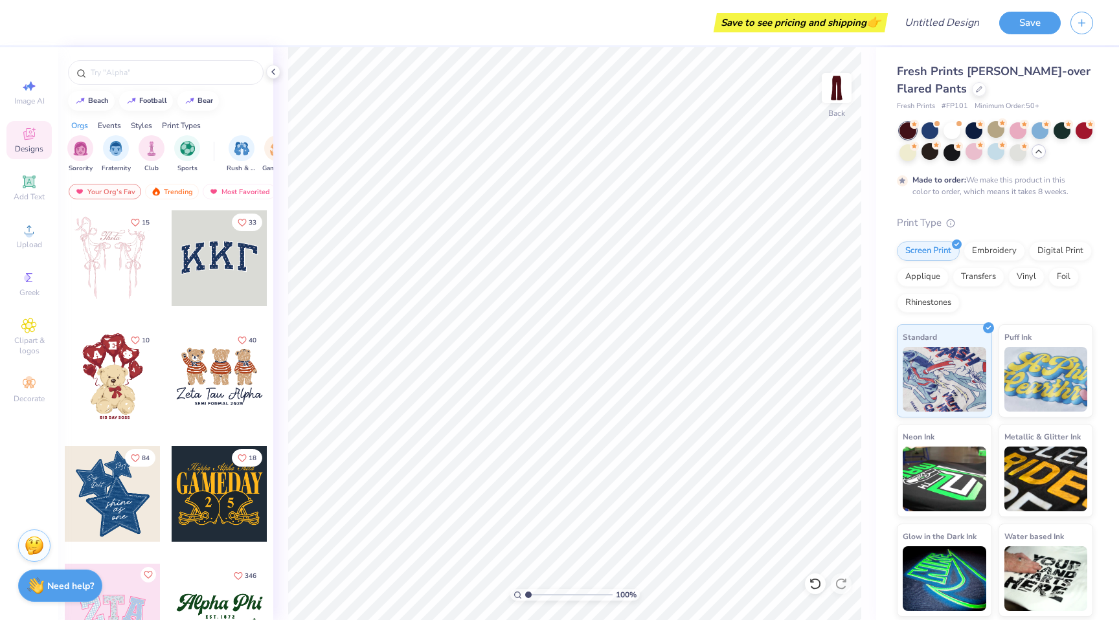
click at [210, 126] on div "Orgs Events Styles Print Types" at bounding box center [165, 122] width 215 height 18
click at [198, 126] on div "Print Types" at bounding box center [181, 126] width 39 height 12
click at [133, 131] on div "Styles" at bounding box center [141, 126] width 21 height 12
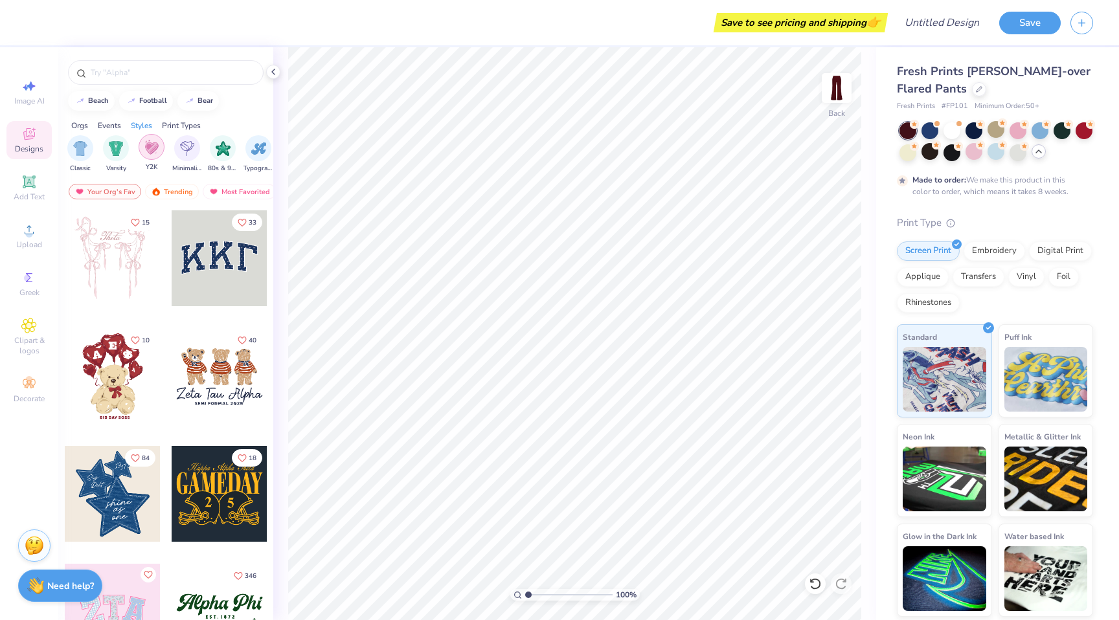
click at [155, 150] on img "filter for Y2K" at bounding box center [151, 147] width 14 height 15
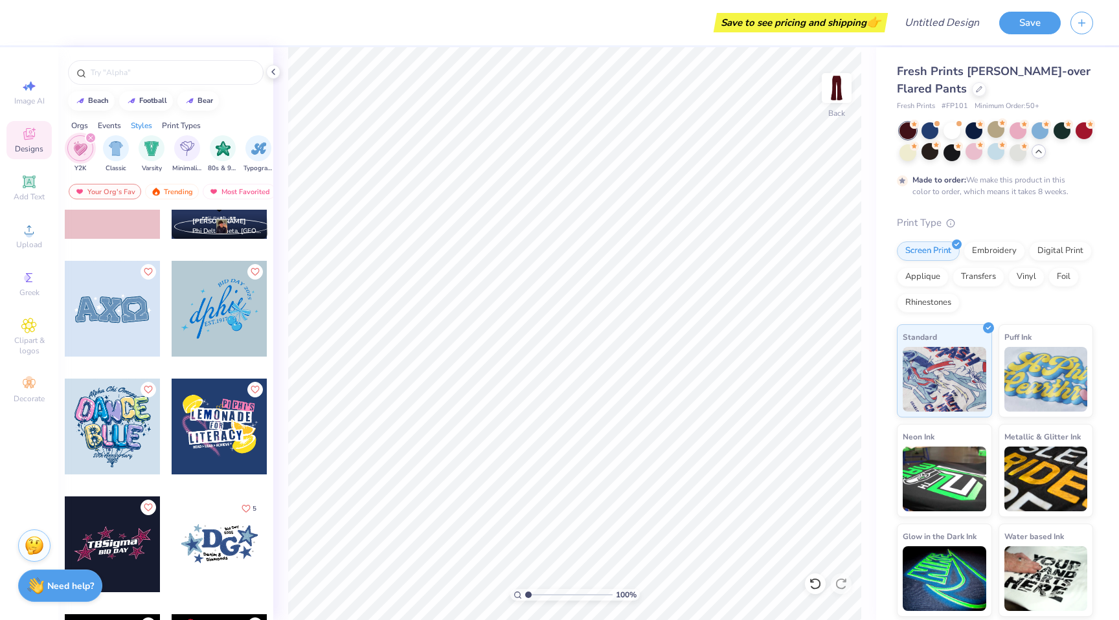
scroll to position [2556, 0]
